Goal: Task Accomplishment & Management: Use online tool/utility

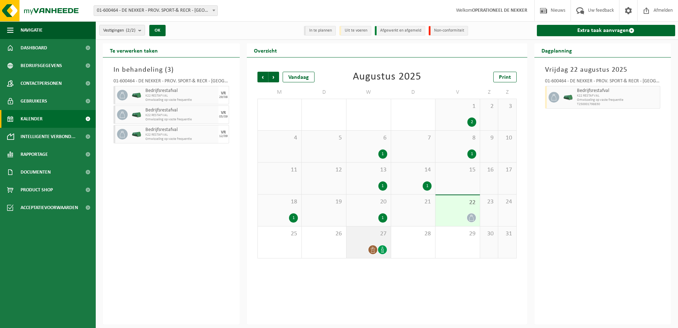
click at [366, 251] on div at bounding box center [368, 250] width 37 height 10
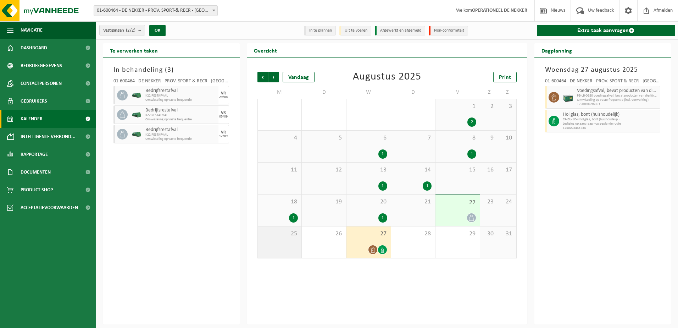
click at [282, 246] on div "25" at bounding box center [280, 242] width 44 height 32
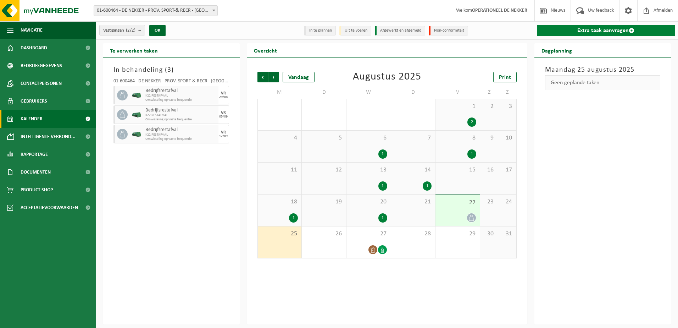
click at [590, 30] on link "Extra taak aanvragen" at bounding box center [606, 30] width 139 height 11
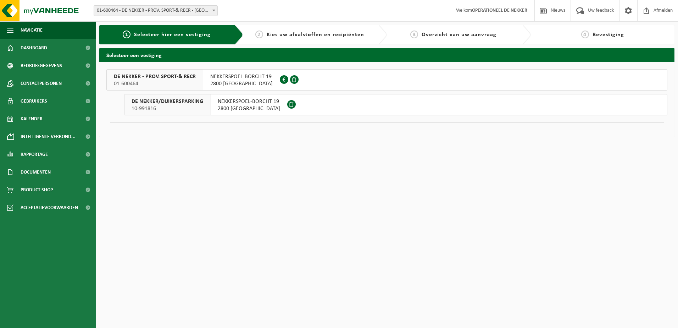
click at [177, 82] on span "01-600464" at bounding box center [155, 83] width 82 height 7
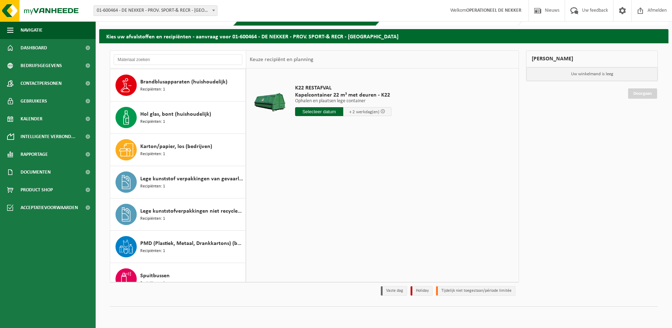
scroll to position [35, 0]
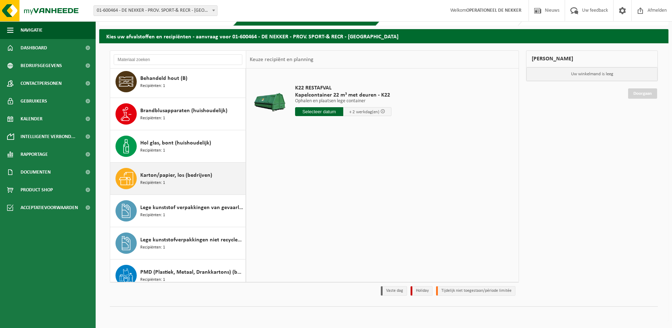
click at [177, 171] on span "Karton/papier, los (bedrijven)" at bounding box center [176, 175] width 72 height 9
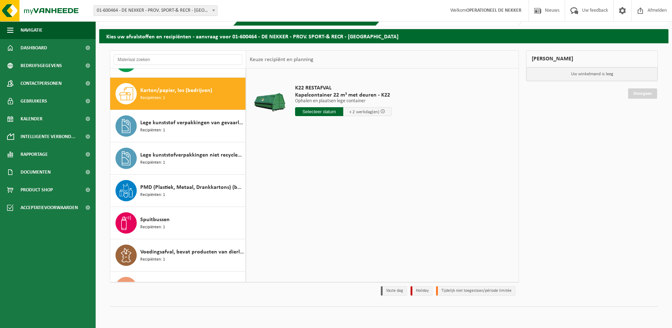
scroll to position [129, 0]
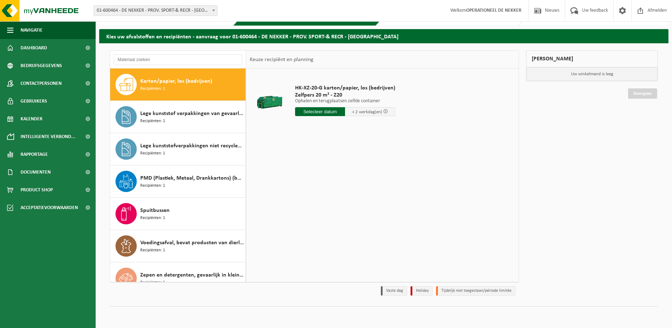
click at [330, 111] on input "text" at bounding box center [320, 111] width 50 height 9
click at [300, 196] on div "25" at bounding box center [302, 196] width 12 height 11
type input "Van 2025-08-25"
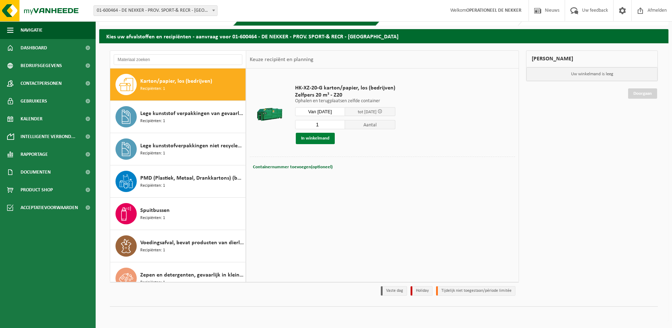
click at [324, 141] on button "In winkelmand" at bounding box center [315, 138] width 39 height 11
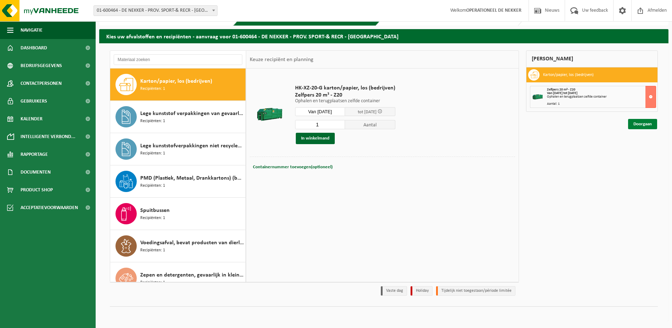
click at [642, 125] on link "Doorgaan" at bounding box center [642, 124] width 29 height 10
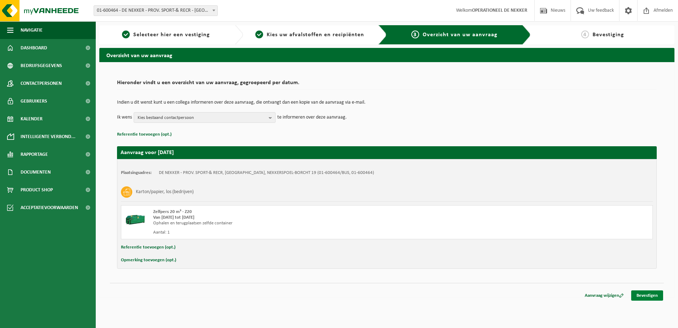
click at [643, 297] on link "Bevestigen" at bounding box center [647, 295] width 32 height 10
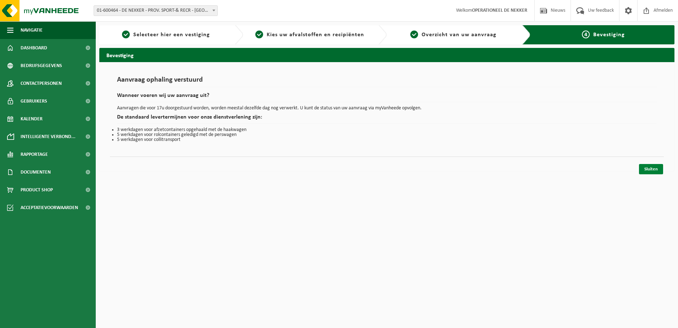
click at [656, 167] on link "Sluiten" at bounding box center [651, 169] width 24 height 10
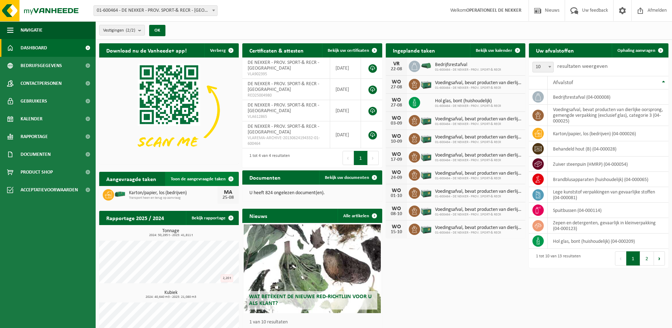
click at [207, 178] on span "Toon de aangevraagde taken" at bounding box center [198, 179] width 55 height 5
